Goal: Transaction & Acquisition: Purchase product/service

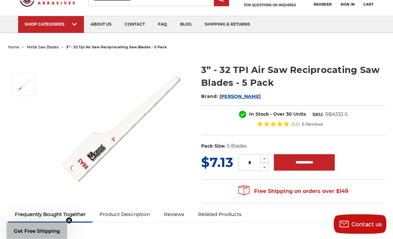
scroll to position [30, 0]
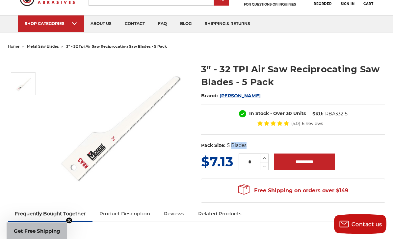
click at [349, 145] on dl "UPC: Pack Size: 5 Blades" at bounding box center [293, 146] width 184 height 14
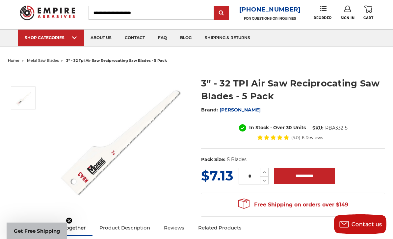
scroll to position [0, 0]
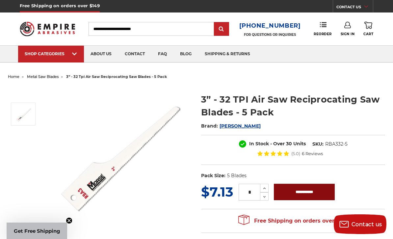
click at [308, 192] on input "**********" at bounding box center [304, 192] width 61 height 16
type input "**********"
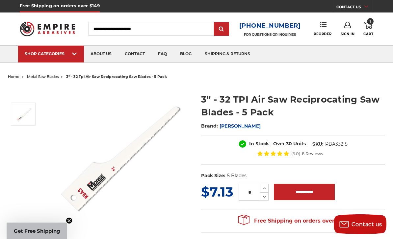
click at [173, 142] on img at bounding box center [121, 152] width 132 height 132
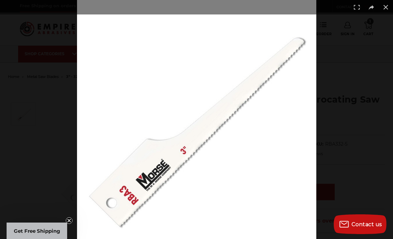
click at [253, 155] on img at bounding box center [196, 119] width 239 height 239
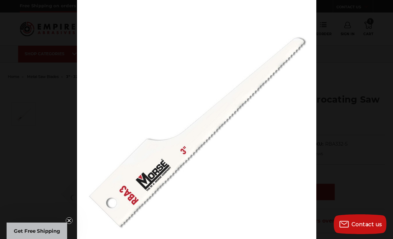
click at [368, 69] on div at bounding box center [273, 119] width 393 height 239
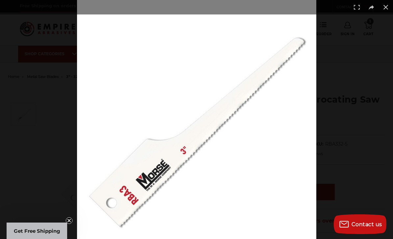
click at [385, 11] on button at bounding box center [386, 7] width 14 height 14
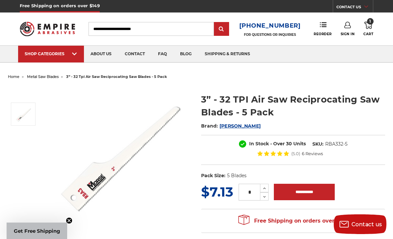
click at [371, 31] on link "1 Cart" at bounding box center [368, 29] width 10 height 14
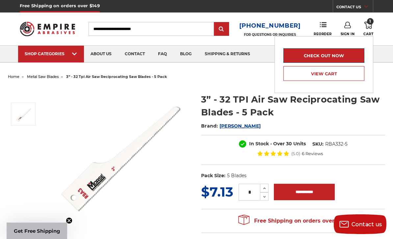
click at [353, 56] on link "Check out now" at bounding box center [323, 55] width 81 height 14
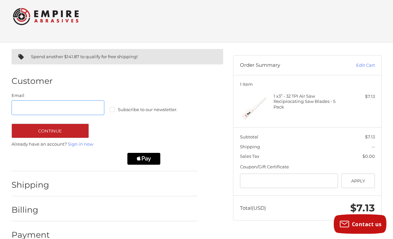
scroll to position [9, 0]
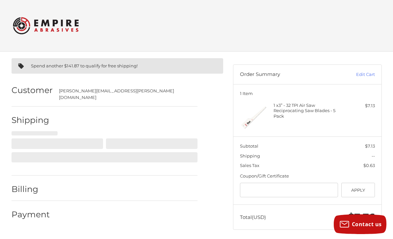
select select "**"
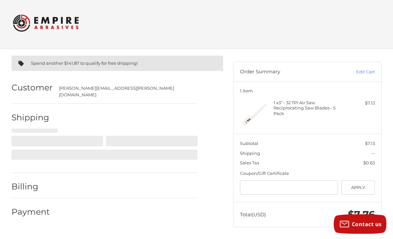
scroll to position [3, 0]
select select "**"
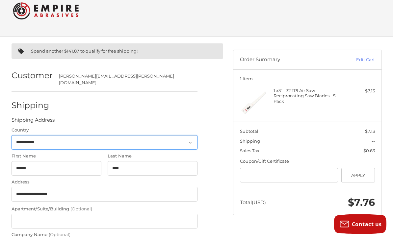
scroll to position [0, 0]
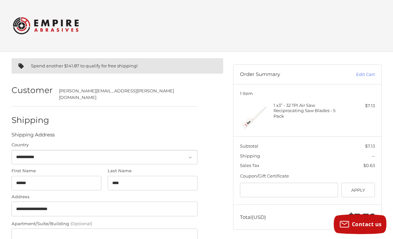
click at [375, 34] on h2 at bounding box center [196, 26] width 367 height 26
click at [391, 30] on div "Checkout" at bounding box center [196, 25] width 393 height 51
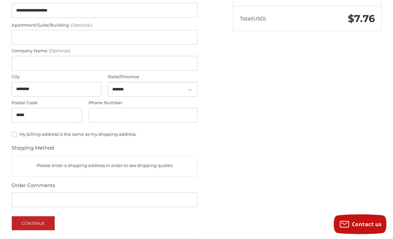
scroll to position [228, 0]
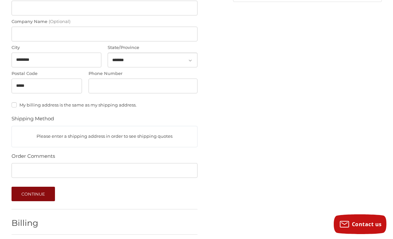
click at [42, 188] on button "Continue" at bounding box center [34, 194] width 44 height 14
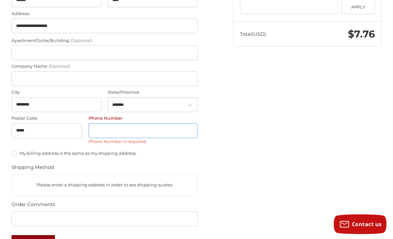
scroll to position [178, 0]
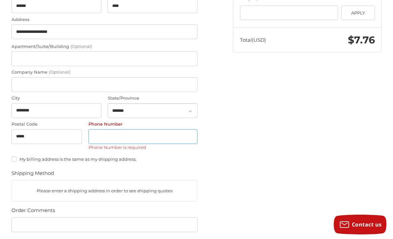
click at [108, 133] on input "Phone Number" at bounding box center [143, 136] width 109 height 15
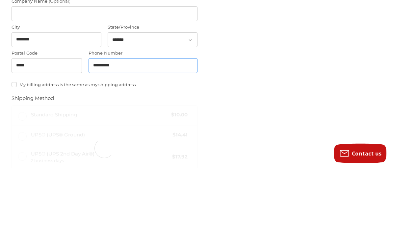
type input "**********"
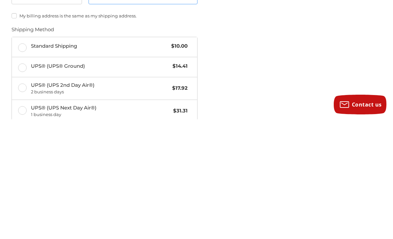
scroll to position [198, 0]
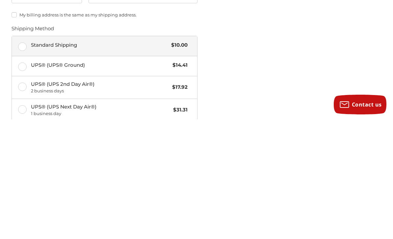
click at [25, 156] on label "Standard Shipping $10.00" at bounding box center [105, 166] width 186 height 20
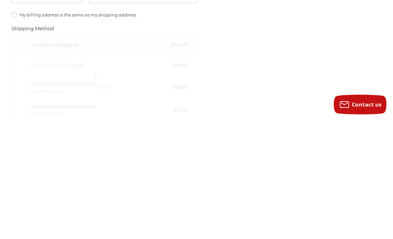
scroll to position [292, 0]
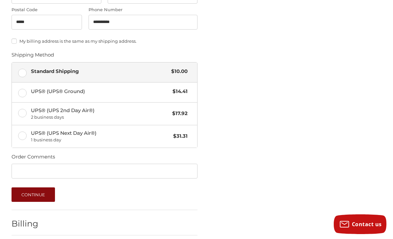
click at [48, 191] on button "Continue" at bounding box center [34, 195] width 44 height 14
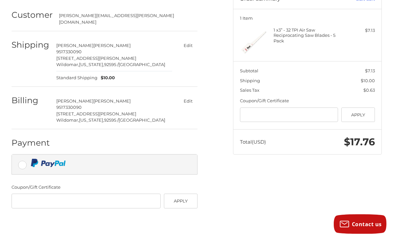
scroll to position [82, 0]
